Goal: Task Accomplishment & Management: Use online tool/utility

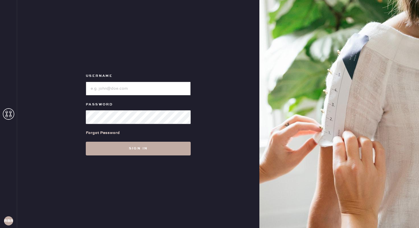
type input "reformationbethesdarow"
click at [144, 149] on button "Sign in" at bounding box center [138, 148] width 105 height 14
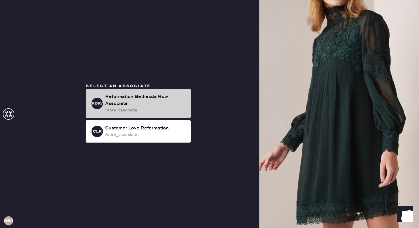
click at [169, 110] on div "store_associate" at bounding box center [145, 110] width 81 height 6
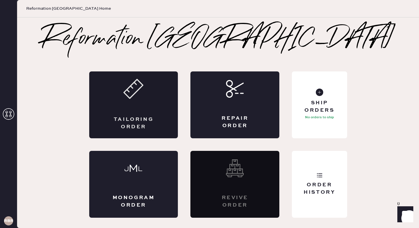
click at [158, 96] on div "Tailoring Order" at bounding box center [133, 104] width 89 height 67
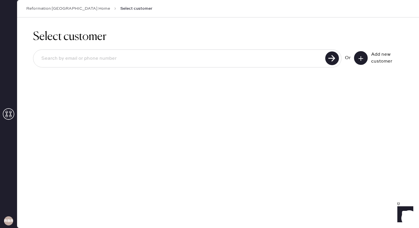
click at [228, 113] on div "Select customer Or Add new customer" at bounding box center [218, 122] width 402 height 210
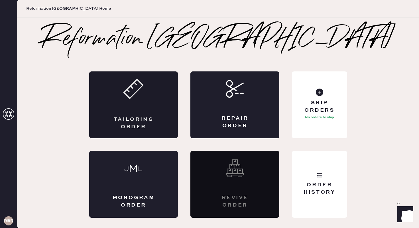
click at [138, 90] on use at bounding box center [133, 88] width 19 height 19
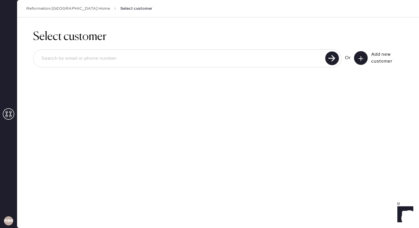
click at [194, 58] on input at bounding box center [180, 58] width 287 height 13
